Goal: Transaction & Acquisition: Register for event/course

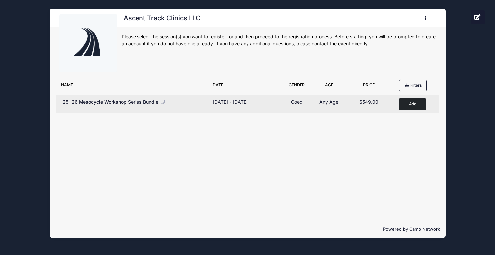
click at [414, 109] on button "Add to Cart" at bounding box center [412, 104] width 28 height 12
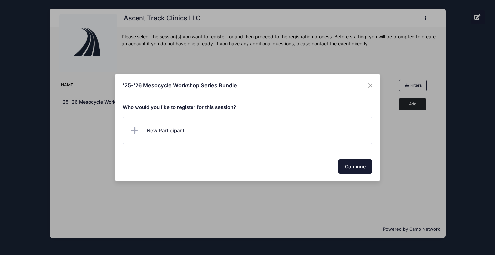
click at [342, 170] on button "Continue" at bounding box center [355, 166] width 34 height 14
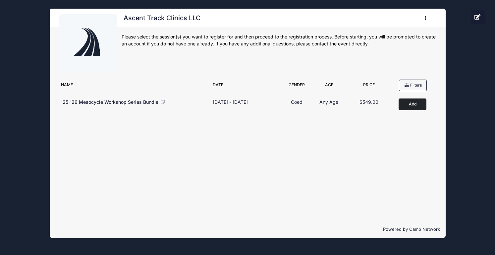
click at [401, 197] on div "Filter Options All Clinic Coaches All Clinics Athletes Columbia Athlete Columbi…" at bounding box center [248, 148] width 396 height 144
click at [477, 17] on icon at bounding box center [477, 16] width 7 height 5
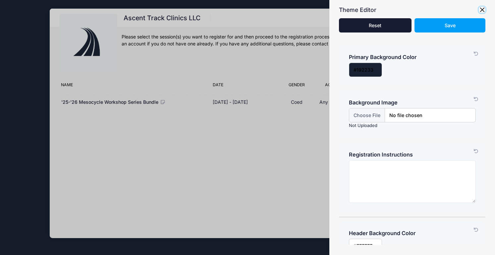
click at [482, 11] on button "button" at bounding box center [481, 10] width 7 height 7
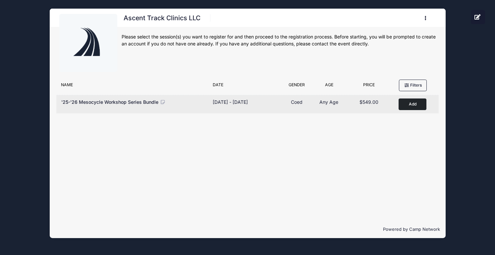
click at [125, 103] on span "'25-'26 Mesocycle Workshop Series Bundle" at bounding box center [109, 102] width 97 height 6
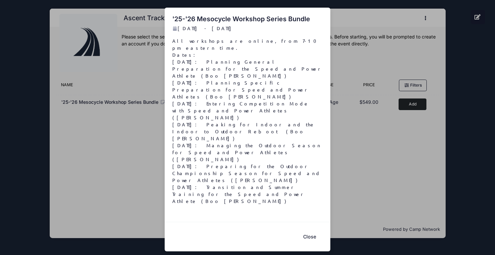
click at [319, 229] on button "Close" at bounding box center [309, 236] width 26 height 14
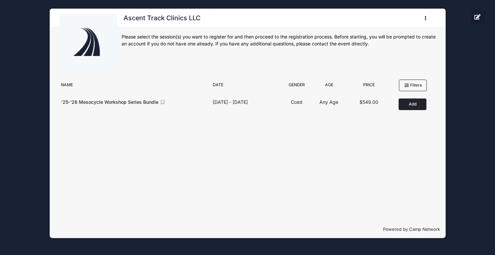
click at [367, 174] on div "Filter Options All Clinic Coaches All Clinics Athletes Columbia Athlete Columbi…" at bounding box center [248, 148] width 396 height 144
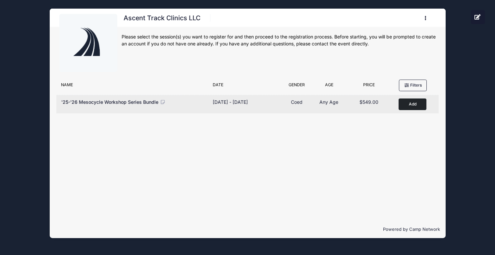
click at [412, 101] on button "Add to Cart" at bounding box center [412, 104] width 28 height 12
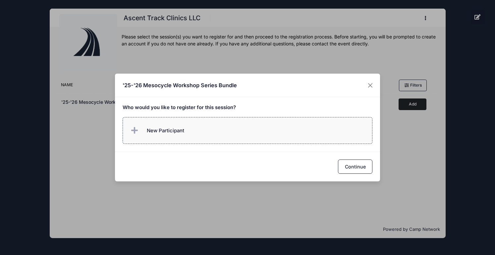
click at [149, 131] on span "New Participant" at bounding box center [165, 130] width 37 height 7
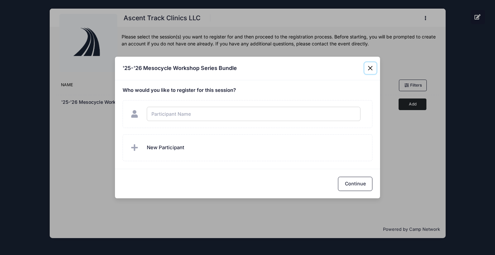
click at [372, 68] on div "'25-'26 Mesocycle Workshop Series Bundle Who would you like to register for thi…" at bounding box center [247, 127] width 495 height 255
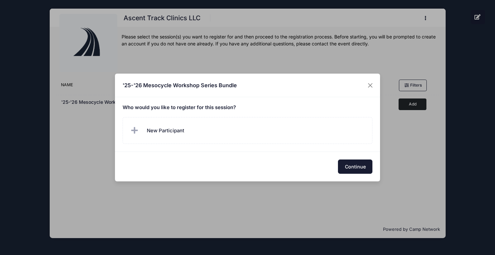
click at [360, 170] on button "Continue" at bounding box center [355, 166] width 34 height 14
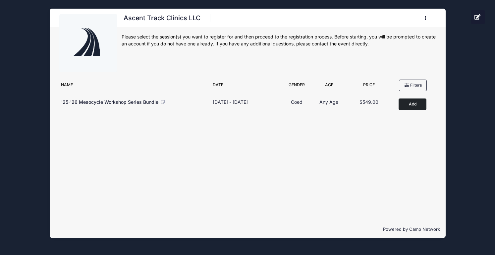
click at [461, 87] on div "Ascent Track Clinics LLC Register My Profile My Events My Registrations" at bounding box center [247, 123] width 475 height 246
click at [27, 46] on div "Ascent Track Clinics LLC Register My Profile My Events My Registrations" at bounding box center [247, 123] width 475 height 246
click at [423, 21] on button "button" at bounding box center [427, 18] width 18 height 12
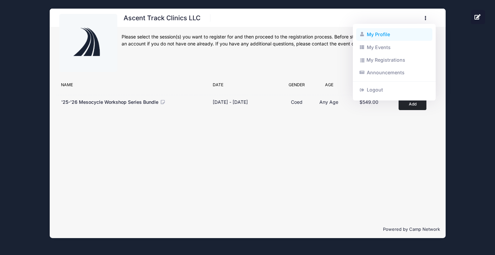
click at [413, 38] on link "My Profile" at bounding box center [394, 34] width 76 height 13
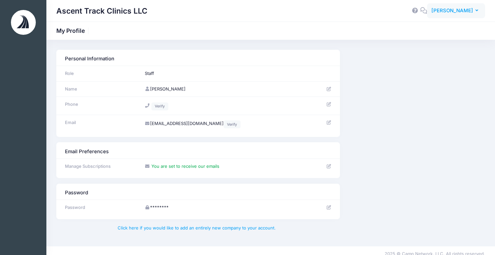
click at [462, 12] on span "Lara-Jane Que" at bounding box center [452, 10] width 42 height 7
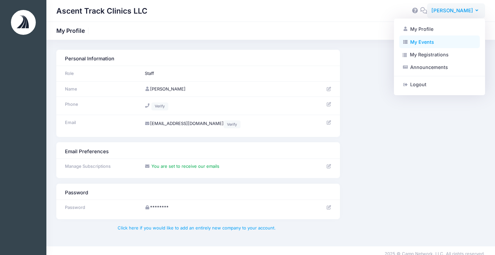
click at [443, 39] on link "My Events" at bounding box center [439, 41] width 80 height 13
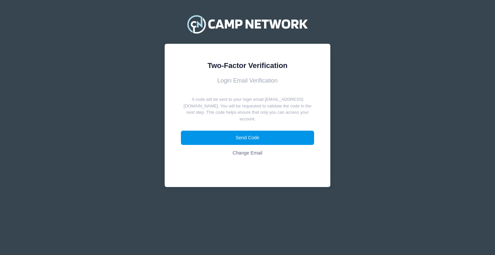
click at [229, 133] on button "Send Code" at bounding box center [247, 137] width 133 height 14
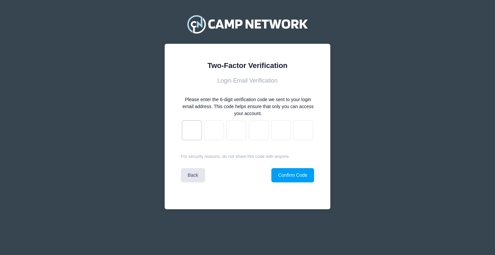
click at [182, 127] on input "text" at bounding box center [192, 130] width 20 height 20
type input "e"
type input "f"
type input "4"
type input "3"
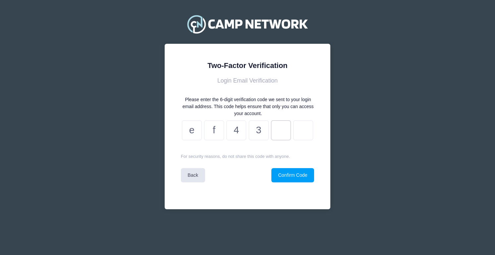
type input "1"
type input "9"
click at [273, 171] on button "Confirm Code" at bounding box center [292, 175] width 43 height 14
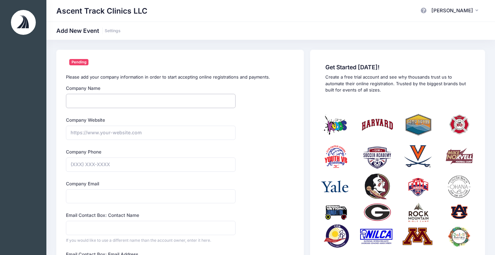
click at [138, 106] on input "Company Name" at bounding box center [150, 101] width 169 height 14
click at [461, 12] on span "Lara-Jane Que" at bounding box center [452, 10] width 42 height 7
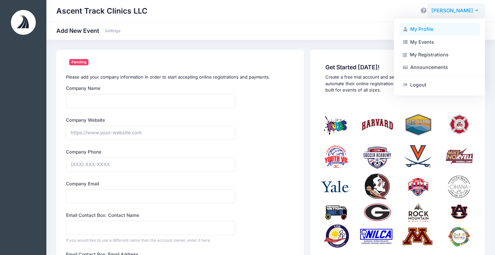
click at [416, 28] on link "My Profile" at bounding box center [439, 29] width 80 height 13
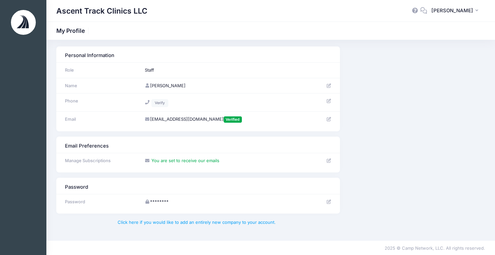
scroll to position [4, 0]
click at [146, 71] on td "Staff" at bounding box center [226, 70] width 170 height 16
click at [161, 69] on td "Staff" at bounding box center [226, 70] width 170 height 16
drag, startPoint x: 90, startPoint y: 12, endPoint x: 85, endPoint y: 13, distance: 4.4
click at [90, 12] on h1 "Ascent Track Clinics LLC" at bounding box center [101, 10] width 91 height 15
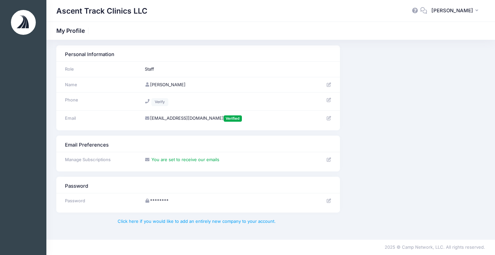
click at [13, 24] on img at bounding box center [23, 22] width 25 height 25
click at [19, 22] on img at bounding box center [23, 22] width 25 height 25
click at [449, 6] on button "LQ Lara-Jane Que" at bounding box center [456, 10] width 58 height 15
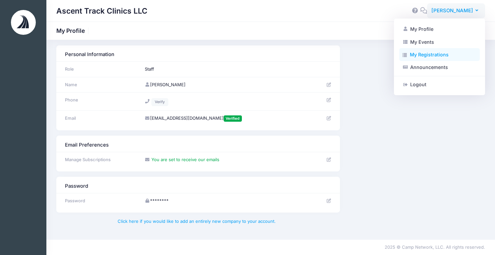
click at [447, 56] on link "My Registrations" at bounding box center [439, 54] width 80 height 13
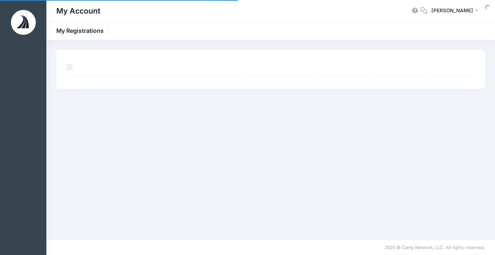
select select "50"
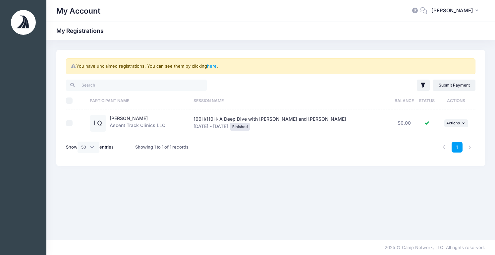
drag, startPoint x: 306, startPoint y: 207, endPoint x: 301, endPoint y: 206, distance: 4.9
click at [306, 207] on div "You have unclaimed registrations. You can see them by clicking here . Filter Fi…" at bounding box center [270, 140] width 448 height 180
click at [227, 124] on div "100H/110H: A Deep Dive with Curtis and Kebba Apr 6 - Apr 6, 2025 Finished" at bounding box center [290, 123] width 195 height 15
click at [463, 80] on link "Submit Payment" at bounding box center [453, 84] width 43 height 11
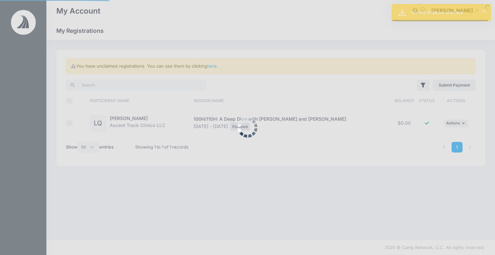
select select "50"
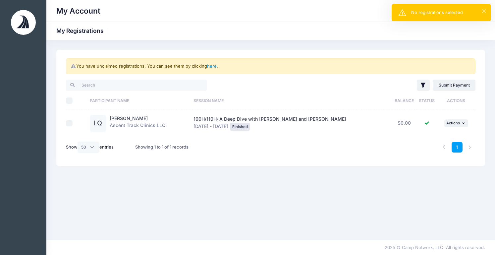
drag, startPoint x: 476, startPoint y: 12, endPoint x: 479, endPoint y: 11, distance: 3.6
click at [478, 11] on div "No registrations selected" at bounding box center [448, 12] width 74 height 7
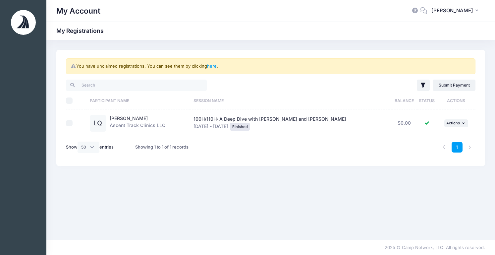
click at [88, 78] on div at bounding box center [167, 85] width 208 height 14
click at [93, 84] on input "search" at bounding box center [136, 84] width 141 height 11
click at [457, 6] on button "LQ Lara-Jane Que" at bounding box center [456, 10] width 58 height 15
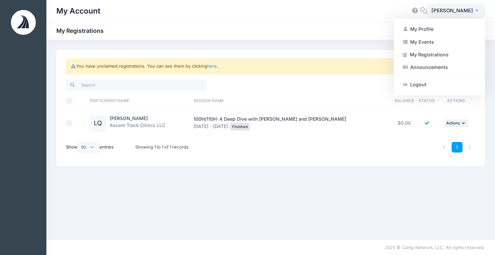
click at [353, 198] on div "You have unclaimed registrations. You can see them by clicking here . Filter Fi…" at bounding box center [270, 140] width 448 height 180
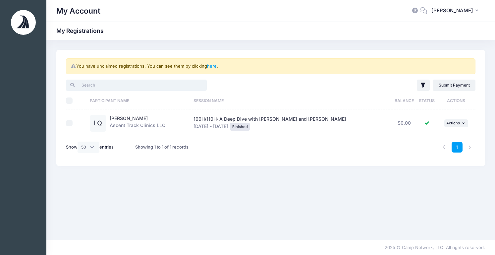
click at [94, 88] on input "search" at bounding box center [136, 84] width 141 height 11
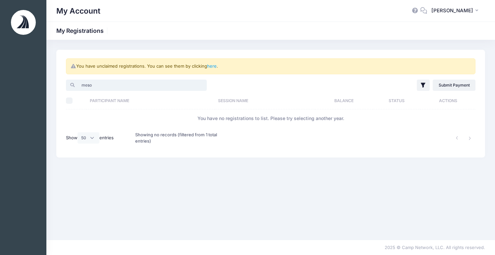
type input "meso"
click at [10, 27] on div at bounding box center [23, 22] width 46 height 31
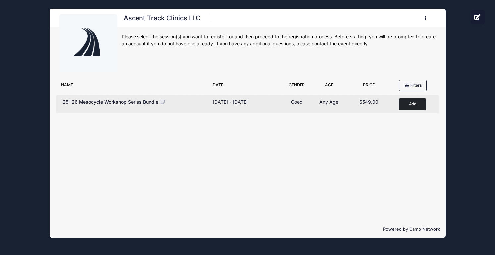
click at [417, 104] on button "Add to Cart" at bounding box center [412, 104] width 28 height 12
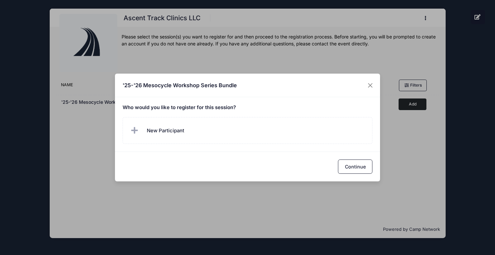
click at [160, 103] on div "Who would you like to register for this session?" at bounding box center [247, 124] width 265 height 54
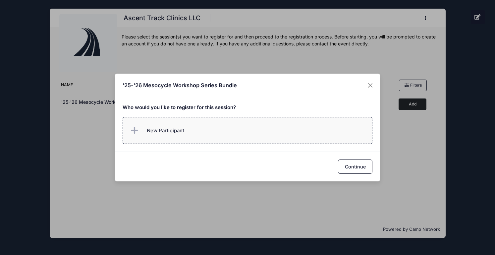
click at [171, 128] on span "New Participant" at bounding box center [165, 130] width 37 height 7
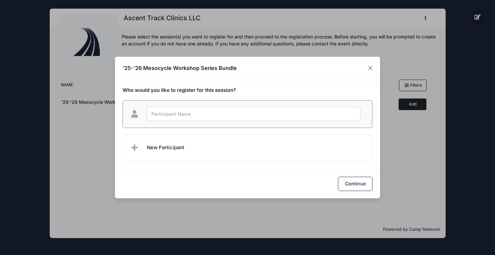
click at [170, 117] on input "text" at bounding box center [254, 114] width 214 height 14
type input "LJ Que"
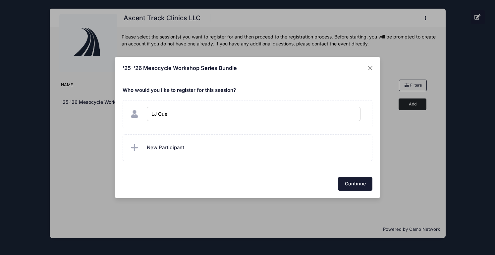
checkbox input "true"
click at [348, 176] on button "Continue" at bounding box center [355, 183] width 34 height 14
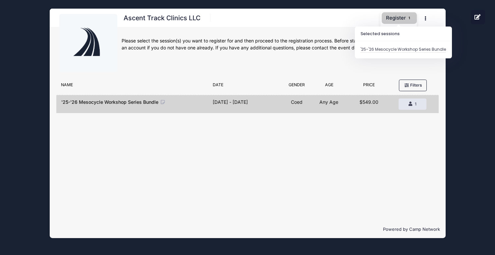
click at [399, 16] on button "Register 1" at bounding box center [398, 18] width 35 height 12
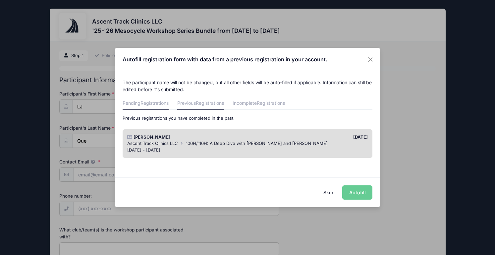
click at [135, 101] on link "Pending Registrations" at bounding box center [145, 104] width 46 height 12
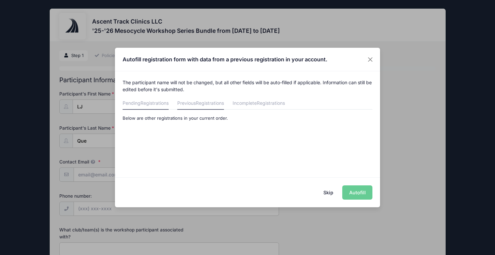
click at [189, 105] on link "Previous Registrations" at bounding box center [200, 104] width 47 height 12
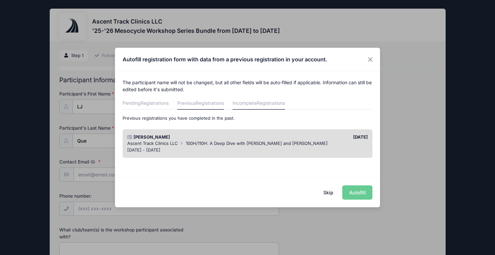
click at [255, 105] on link "Incomplete Registrations" at bounding box center [258, 104] width 52 height 12
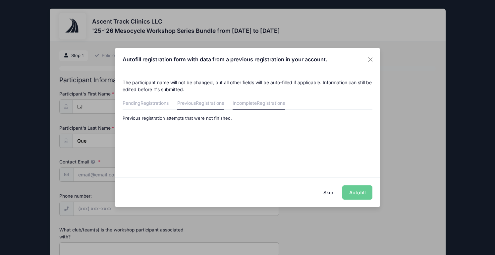
click at [199, 100] on span "Registrations" at bounding box center [210, 103] width 28 height 6
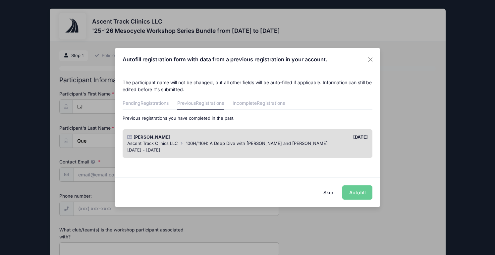
click at [325, 193] on button "Skip" at bounding box center [329, 192] width 24 height 14
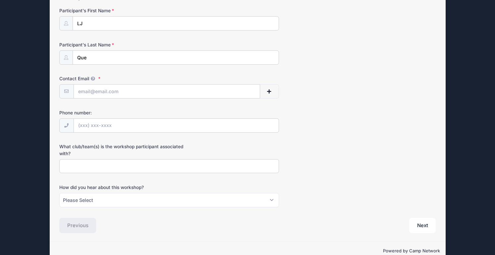
scroll to position [81, 0]
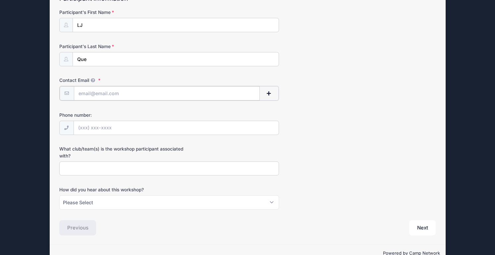
click at [95, 88] on input "Contact Email" at bounding box center [167, 93] width 186 height 14
type input "lque@bowdoin.edu"
click at [192, 127] on input "Phone number:" at bounding box center [176, 127] width 205 height 14
type input "(201) 931-5686"
click at [76, 174] on input "What club/team(s) is the workshop participant associated with?" at bounding box center [168, 168] width 219 height 14
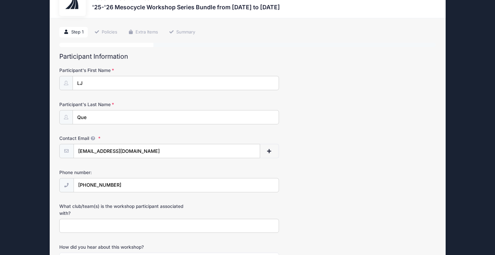
scroll to position [0, 0]
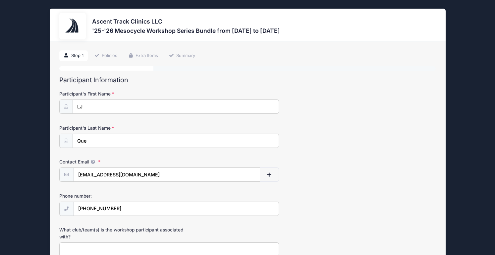
click at [75, 56] on link "Step 1" at bounding box center [73, 55] width 28 height 11
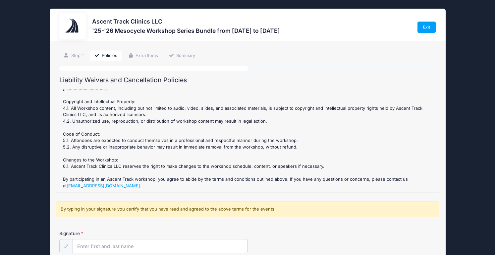
click at [82, 62] on div "Step 2 /7 Step 1 Policies Extra Items Summary Participant Information Participa…" at bounding box center [247, 168] width 376 height 237
click at [77, 53] on link "Step 1" at bounding box center [73, 55] width 28 height 11
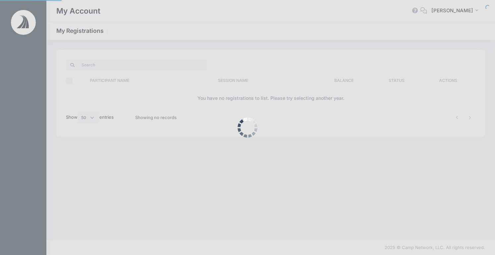
select select "50"
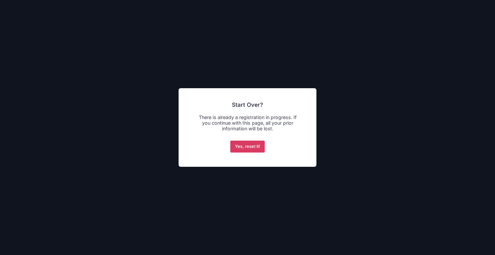
click at [249, 149] on button "Yes, reset it!" at bounding box center [247, 146] width 35 height 12
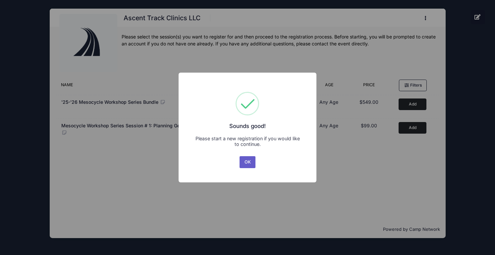
click at [245, 163] on button "OK" at bounding box center [247, 162] width 16 height 12
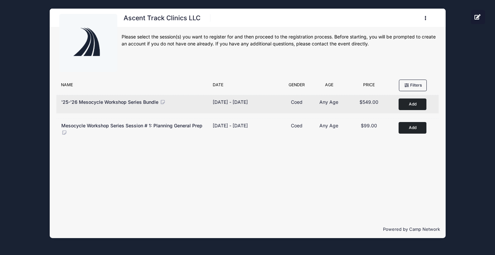
click at [419, 105] on button "Add to Cart" at bounding box center [412, 104] width 28 height 12
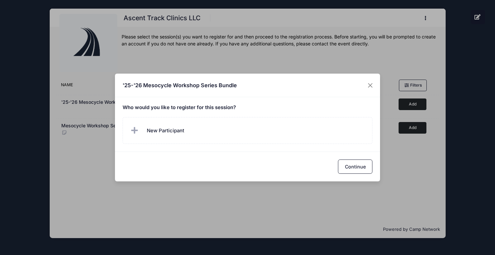
click at [339, 169] on button "Continue" at bounding box center [355, 166] width 34 height 14
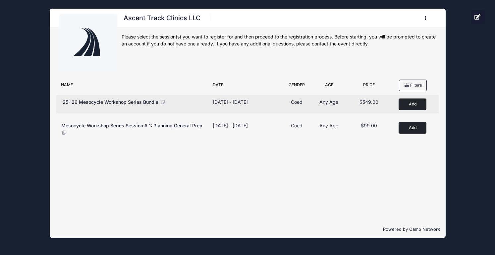
click at [405, 107] on button "Add to Cart" at bounding box center [412, 104] width 28 height 12
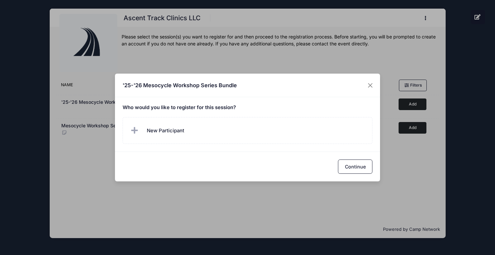
click at [210, 106] on h5 "Who would you like to register for this session?" at bounding box center [247, 108] width 250 height 6
click at [298, 89] on div "'25-'26 Mesocycle Workshop Series Bundle" at bounding box center [247, 85] width 265 height 24
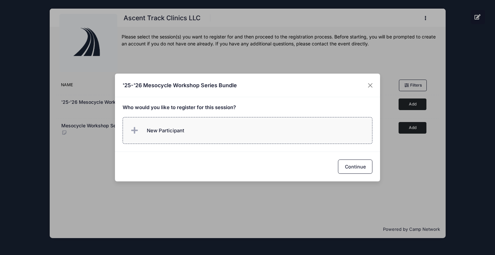
click at [167, 130] on span "New Participant" at bounding box center [165, 130] width 37 height 7
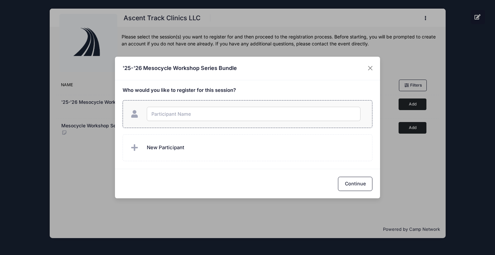
click at [178, 113] on input "text" at bounding box center [254, 114] width 214 height 14
type input "[PERSON_NAME]"
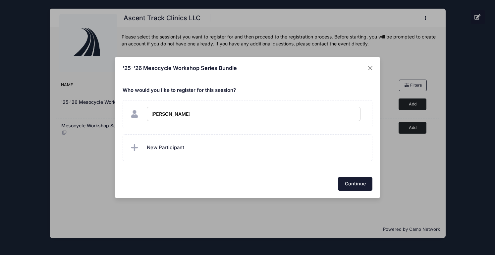
checkbox input "true"
click at [360, 185] on button "Continue" at bounding box center [355, 183] width 34 height 14
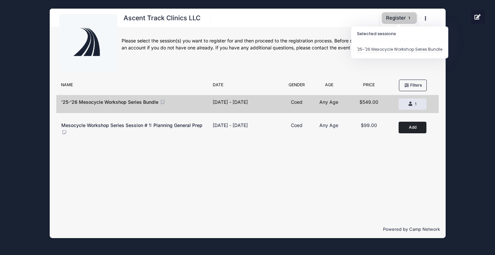
click at [391, 15] on button "Register 1" at bounding box center [398, 18] width 35 height 12
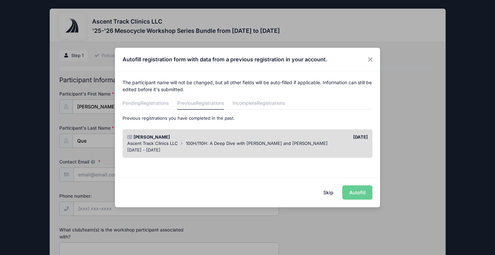
click at [362, 190] on div "Skip Autofill" at bounding box center [247, 191] width 265 height 29
click at [358, 192] on div "Skip Autofill" at bounding box center [247, 191] width 265 height 29
click at [171, 144] on span "Ascent Track Clinics LLC" at bounding box center [152, 142] width 51 height 5
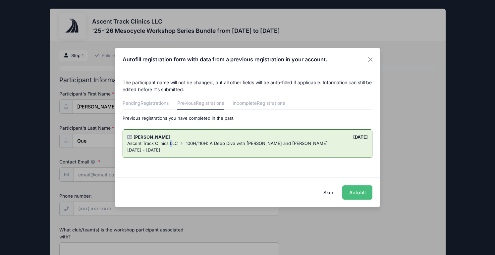
click at [363, 192] on button "Autofill" at bounding box center [357, 192] width 30 height 14
type input "[EMAIL_ADDRESS][DOMAIN_NAME]"
type input "[GEOGRAPHIC_DATA]"
select select "A friend"
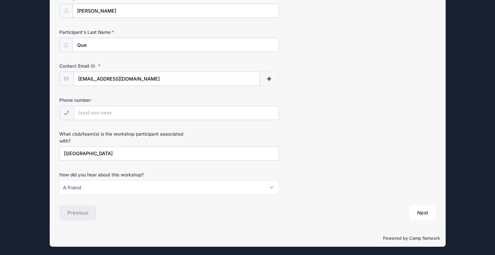
scroll to position [96, 0]
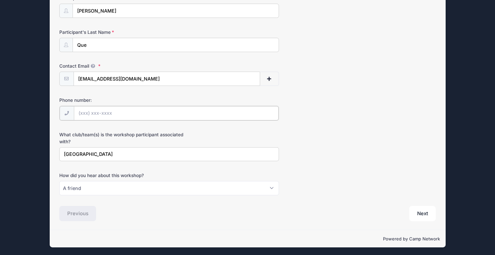
click at [102, 109] on input "Phone number:" at bounding box center [176, 113] width 205 height 14
type input "[PHONE_NUMBER]"
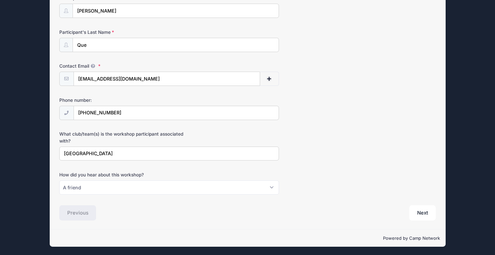
click at [378, 140] on div "What club/team(s) is the workshop participant associated with? [GEOGRAPHIC_DATA]" at bounding box center [247, 145] width 376 height 30
click at [417, 221] on div "Step 1 /7 Step 1 Policies Extra Items Summary Participant Information Participa…" at bounding box center [248, 87] width 396 height 283
click at [418, 215] on button "Next" at bounding box center [422, 212] width 27 height 15
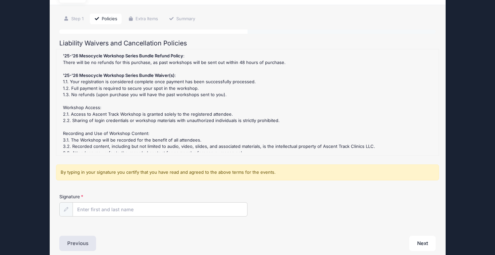
scroll to position [67, 0]
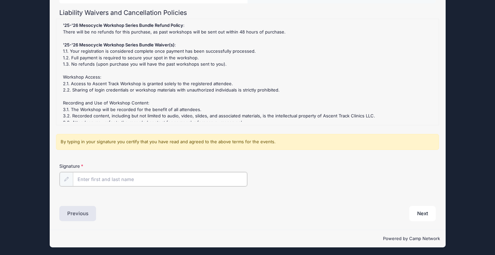
click at [101, 172] on input "Signature" at bounding box center [160, 179] width 174 height 14
type input "[PERSON_NAME]"
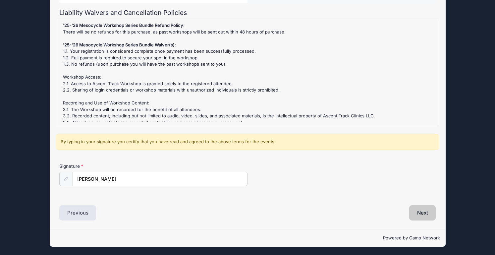
click at [422, 211] on button "Next" at bounding box center [422, 212] width 27 height 15
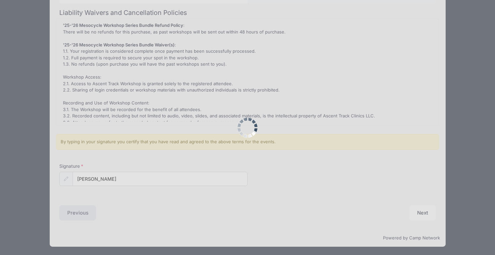
scroll to position [0, 0]
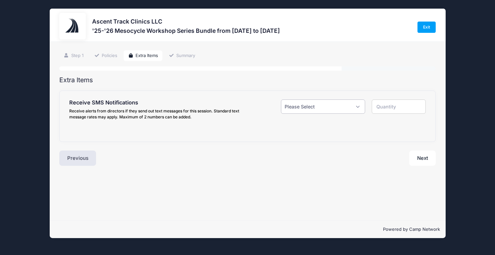
click at [317, 110] on select "Please Select Yes ($0.00) No" at bounding box center [323, 106] width 84 height 14
select select "1"
click at [281, 99] on select "Please Select Yes ($0.00) No" at bounding box center [323, 106] width 84 height 14
type input "1"
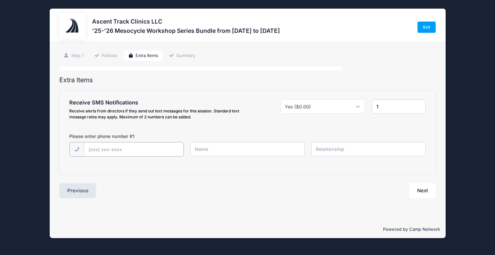
click at [0, 0] on input "text" at bounding box center [0, 0] width 0 height 0
type input "(201) 931-5686"
click at [0, 0] on input "text" at bounding box center [0, 0] width 0 height 0
type input "[PERSON_NAME]"
type input "u"
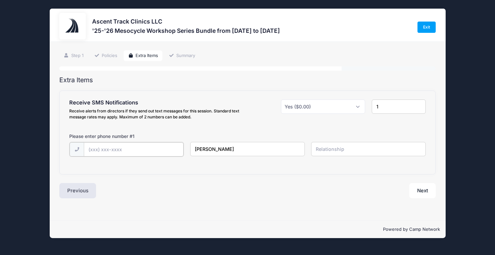
type input "(2"
type input "(1"
type input "(201) 931-5686"
click at [0, 0] on input "[PERSON_NAME]" at bounding box center [0, 0] width 0 height 0
type input "[PERSON_NAME]"
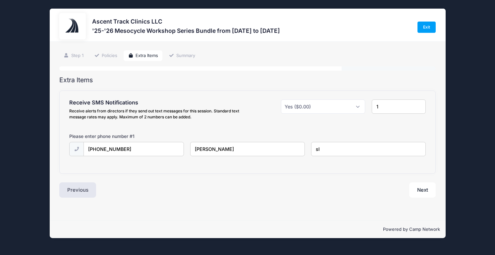
type input "s"
type input "Self"
click at [417, 184] on button "Next" at bounding box center [422, 189] width 27 height 15
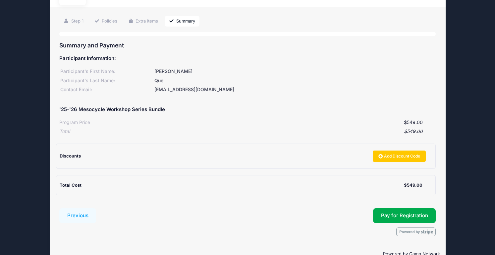
scroll to position [50, 0]
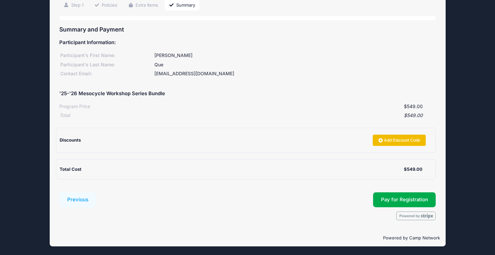
click at [410, 137] on link "Add Discount Code" at bounding box center [398, 139] width 53 height 11
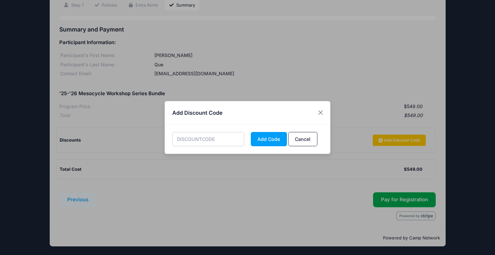
click at [212, 142] on input "text" at bounding box center [208, 139] width 72 height 14
paste input "MESOALUM"
click at [267, 144] on button "Add Code" at bounding box center [269, 139] width 36 height 14
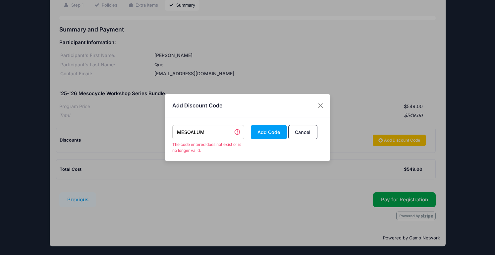
click at [217, 130] on input "MESOALUM" at bounding box center [208, 132] width 72 height 14
click at [264, 132] on button "Add Code" at bounding box center [269, 132] width 36 height 14
click at [214, 134] on input "MESOALUM" at bounding box center [208, 132] width 72 height 14
click at [251, 125] on button "Add Code" at bounding box center [269, 132] width 36 height 14
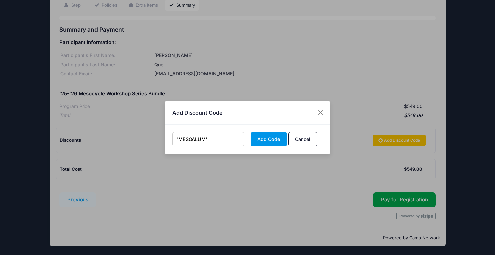
type input "'MESOALUM'"
click at [260, 140] on button "Add Code" at bounding box center [269, 139] width 36 height 14
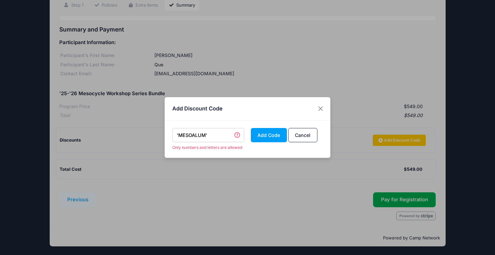
drag, startPoint x: 227, startPoint y: 136, endPoint x: 110, endPoint y: 138, distance: 117.2
click at [111, 138] on div "Add Discount Code 'MESOALUM' Only numbers and letters are allowed Add Code Canc…" at bounding box center [247, 127] width 495 height 255
drag, startPoint x: 214, startPoint y: 135, endPoint x: 149, endPoint y: 129, distance: 65.2
click at [149, 129] on div "Add Discount Code 'MESOALUM' Only numbers and letters are allowed Add Code Canc…" at bounding box center [247, 127] width 495 height 255
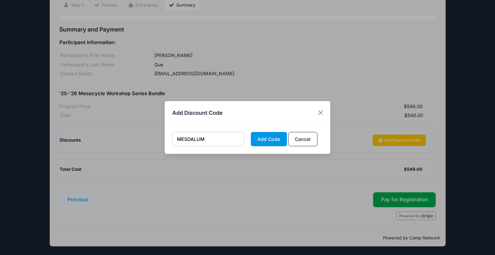
click at [273, 141] on button "Add Code" at bounding box center [269, 139] width 36 height 14
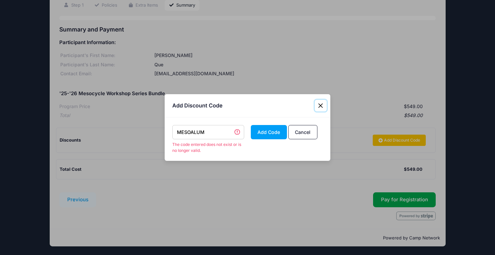
click at [325, 104] on button "Close" at bounding box center [321, 106] width 12 height 12
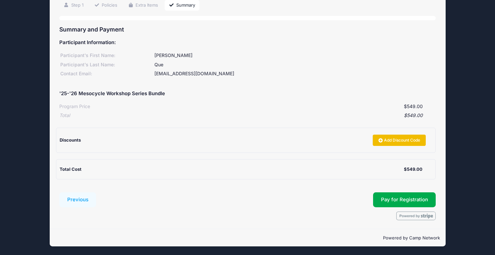
click at [391, 142] on link "Add Discount Code" at bounding box center [398, 139] width 53 height 11
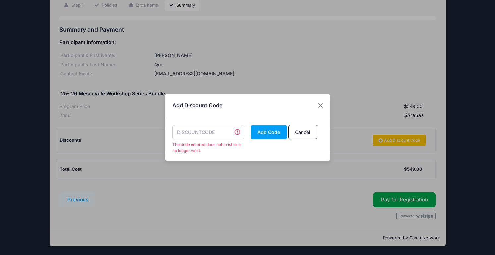
click at [203, 132] on input "text" at bounding box center [208, 132] width 72 height 14
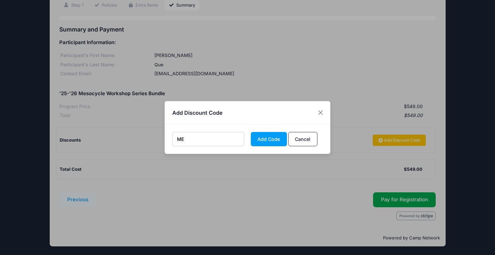
type input "M"
click at [251, 132] on button "Add Code" at bounding box center [269, 139] width 36 height 14
type input "m"
click at [251, 132] on button "Add Code" at bounding box center [269, 139] width 36 height 14
type input "Kebba50"
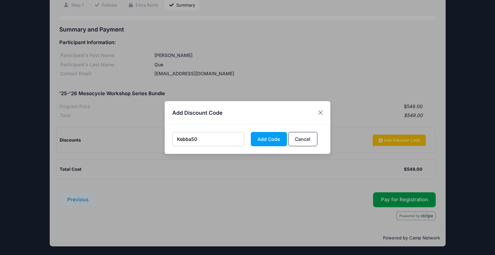
click at [251, 132] on button "Add Code" at bounding box center [269, 139] width 36 height 14
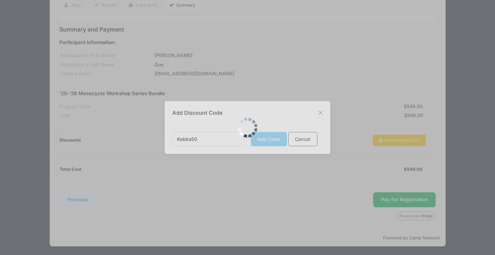
scroll to position [0, 0]
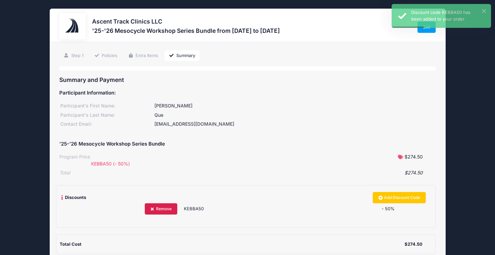
click at [149, 211] on link "Remove" at bounding box center [161, 208] width 32 height 11
